Goal: Information Seeking & Learning: Find specific page/section

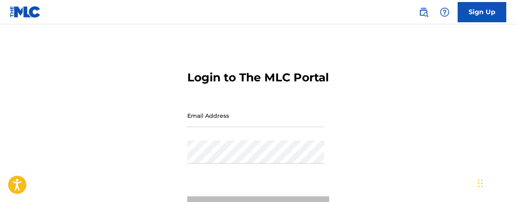
click at [218, 127] on input "Email Address" at bounding box center [255, 115] width 137 height 23
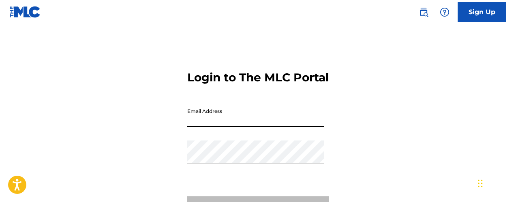
type input "[EMAIL_ADDRESS][DOMAIN_NAME]"
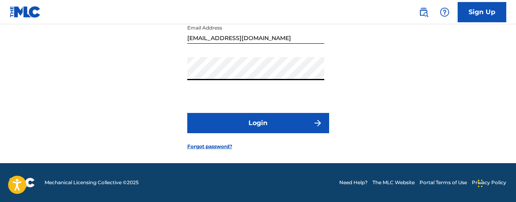
scroll to position [98, 0]
click at [227, 124] on button "Login" at bounding box center [258, 123] width 142 height 20
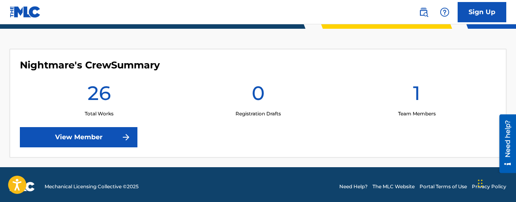
scroll to position [213, 0]
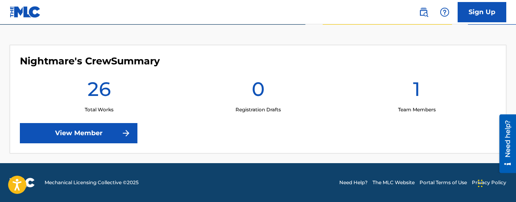
click at [111, 133] on link "View Member" at bounding box center [79, 133] width 118 height 20
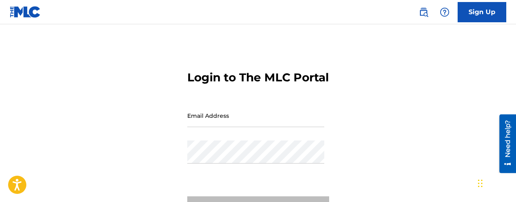
click at [210, 127] on input "Email Address" at bounding box center [255, 115] width 137 height 23
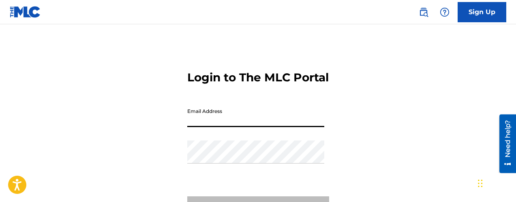
type input "[EMAIL_ADDRESS][DOMAIN_NAME]"
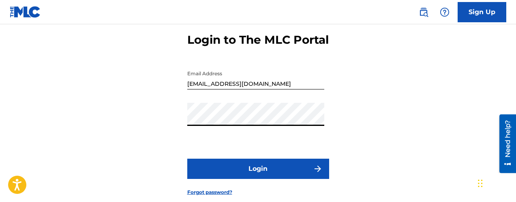
scroll to position [98, 0]
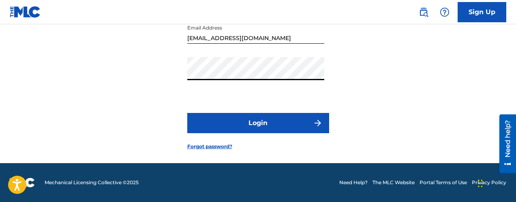
click at [254, 117] on button "Login" at bounding box center [258, 123] width 142 height 20
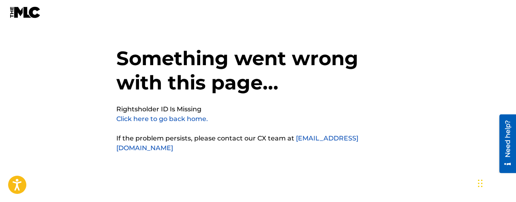
click at [173, 121] on link "Click here to go back home." at bounding box center [162, 119] width 92 height 8
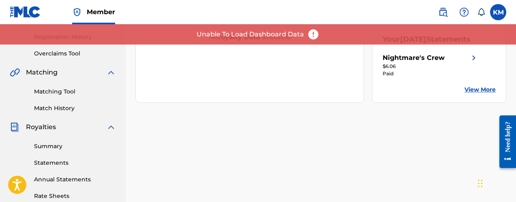
scroll to position [162, 0]
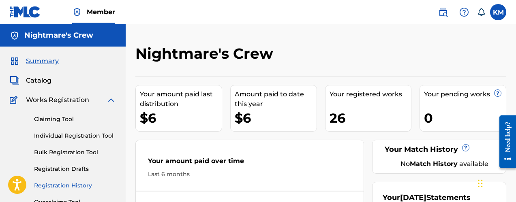
click at [82, 183] on link "Registration History" at bounding box center [75, 186] width 82 height 9
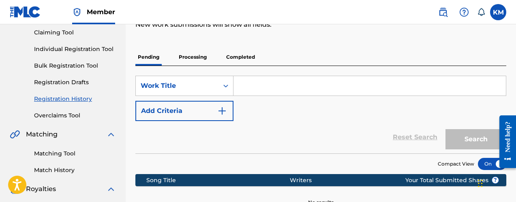
scroll to position [41, 0]
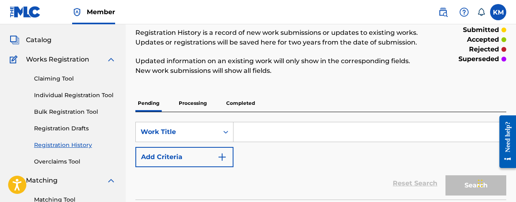
click at [237, 101] on p "Completed" at bounding box center [241, 103] width 34 height 17
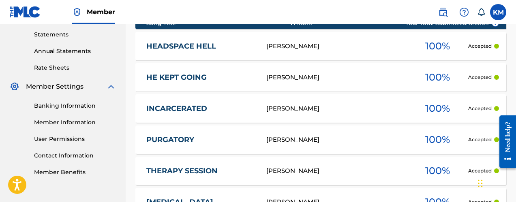
scroll to position [267, 0]
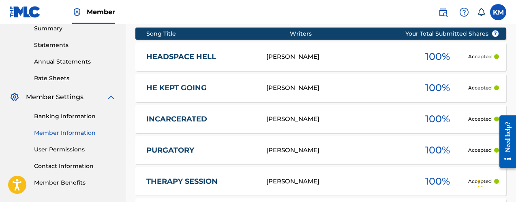
click at [75, 135] on link "Member Information" at bounding box center [75, 133] width 82 height 9
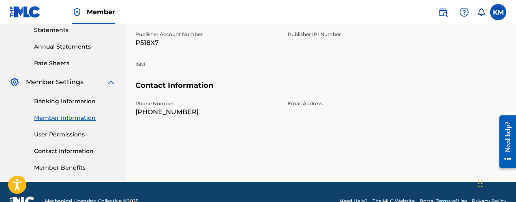
scroll to position [300, 0]
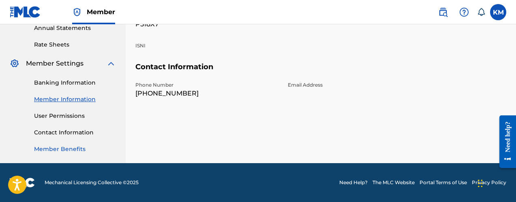
click at [69, 149] on link "Member Benefits" at bounding box center [75, 149] width 82 height 9
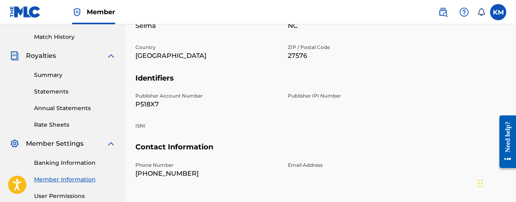
scroll to position [219, 0]
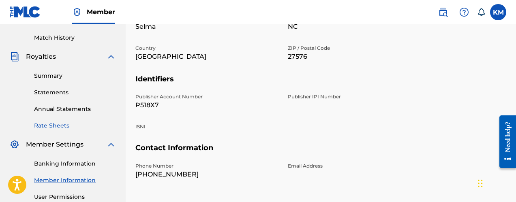
click at [46, 126] on link "Rate Sheets" at bounding box center [75, 126] width 82 height 9
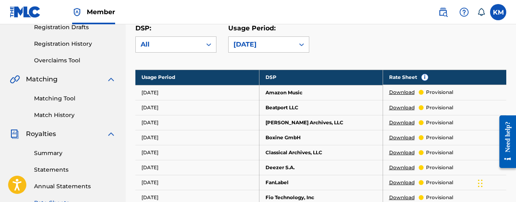
scroll to position [122, 0]
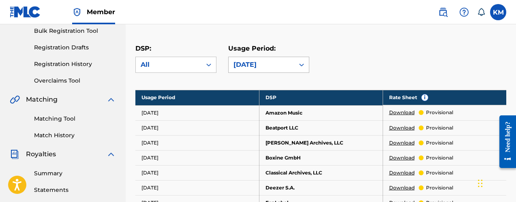
click at [246, 60] on div "[DATE]" at bounding box center [261, 65] width 56 height 10
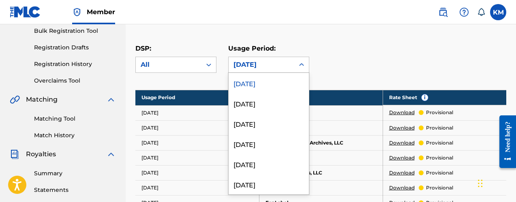
click at [246, 59] on div "[DATE]" at bounding box center [262, 64] width 66 height 15
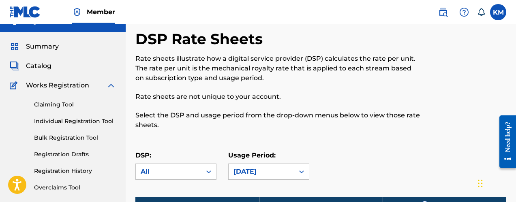
scroll to position [0, 0]
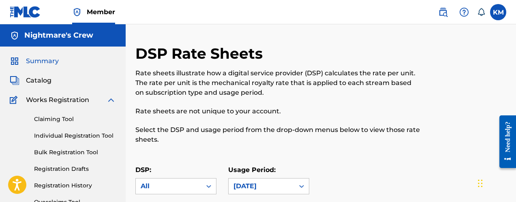
click at [45, 56] on span "Summary" at bounding box center [42, 61] width 33 height 10
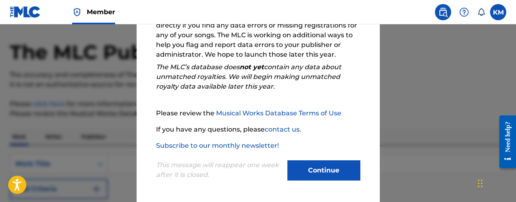
scroll to position [41, 0]
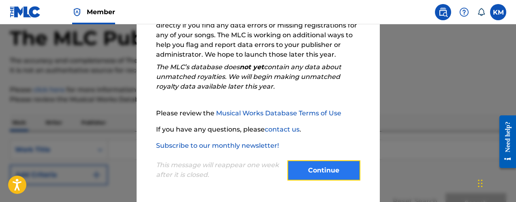
click at [344, 178] on button "Continue" at bounding box center [323, 170] width 73 height 20
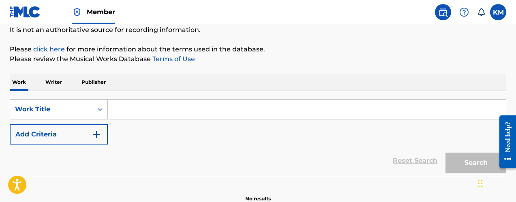
scroll to position [122, 0]
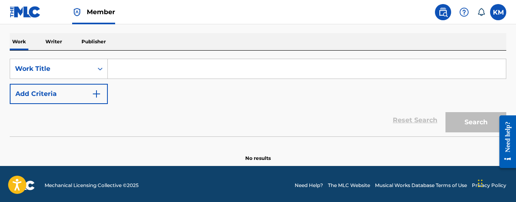
click at [60, 37] on p "Writer" at bounding box center [53, 41] width 21 height 17
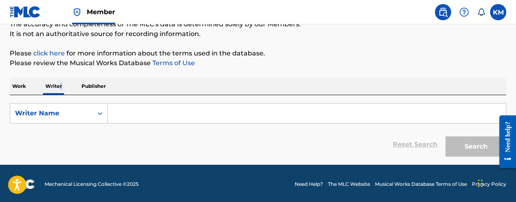
scroll to position [79, 0]
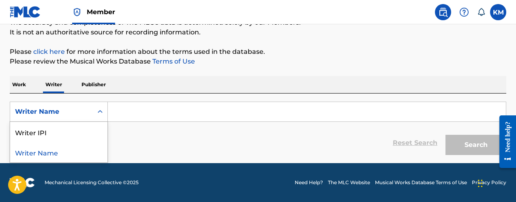
click at [80, 113] on div "Writer Name" at bounding box center [51, 112] width 73 height 10
click at [128, 113] on input "Search Form" at bounding box center [307, 111] width 398 height 19
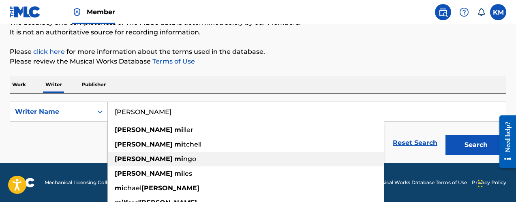
click at [173, 156] on span "Search Form" at bounding box center [174, 159] width 2 height 8
type input "[PERSON_NAME]"
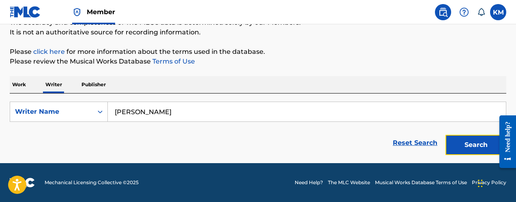
click at [482, 145] on button "Search" at bounding box center [475, 145] width 61 height 20
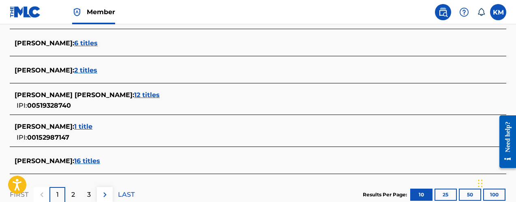
scroll to position [403, 0]
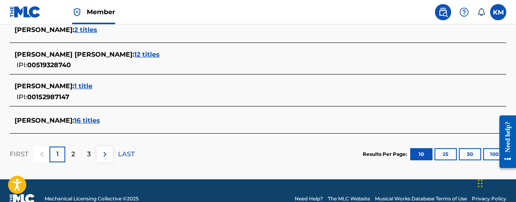
click at [96, 122] on span "16 titles" at bounding box center [87, 121] width 26 height 8
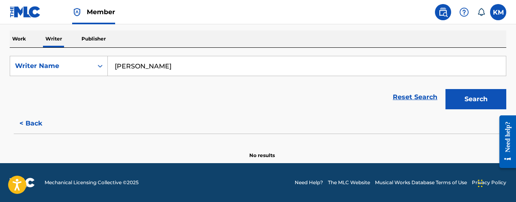
scroll to position [124, 0]
